Goal: Task Accomplishment & Management: Manage account settings

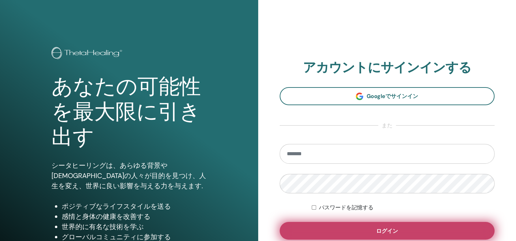
type input "**********"
click at [353, 230] on button "ログイン" at bounding box center [386, 231] width 215 height 18
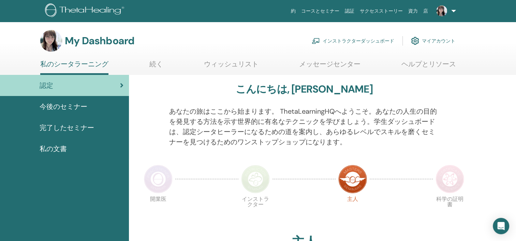
click at [339, 40] on link "インストラクターダッシュボード" at bounding box center [352, 40] width 82 height 15
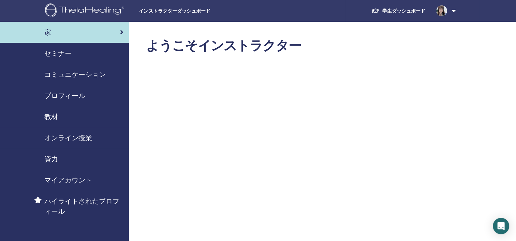
click at [56, 55] on span "セミナー" at bounding box center [57, 53] width 27 height 10
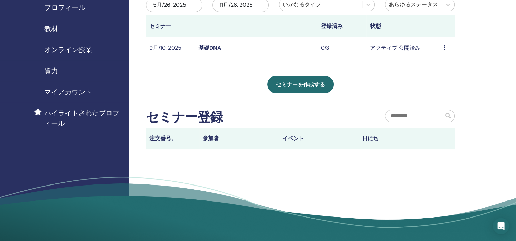
scroll to position [102, 0]
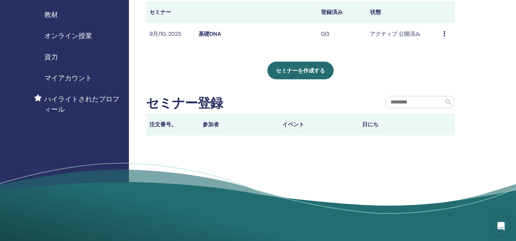
click at [212, 125] on th "参加者" at bounding box center [239, 125] width 80 height 22
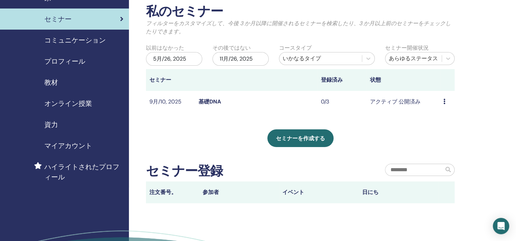
scroll to position [34, 0]
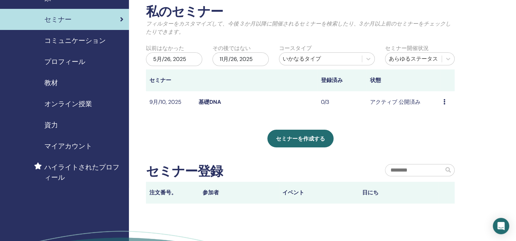
click at [54, 62] on span "プロフィール" at bounding box center [64, 62] width 41 height 10
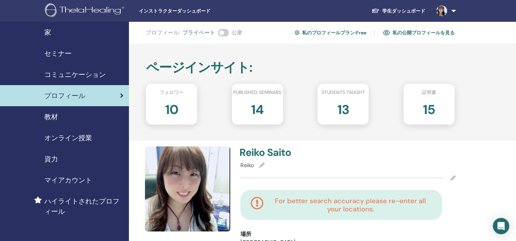
click at [52, 53] on span "セミナー" at bounding box center [57, 53] width 27 height 10
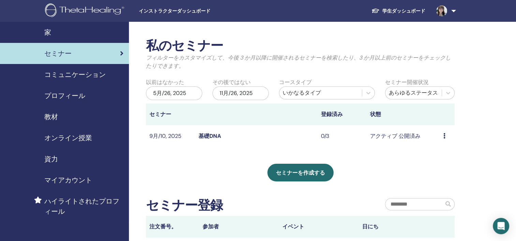
click at [226, 119] on th at bounding box center [256, 115] width 122 height 22
click at [244, 117] on th at bounding box center [256, 115] width 122 height 22
click at [444, 135] on icon at bounding box center [444, 135] width 2 height 5
click at [441, 160] on link "出席者" at bounding box center [434, 160] width 16 height 7
